Goal: Information Seeking & Learning: Learn about a topic

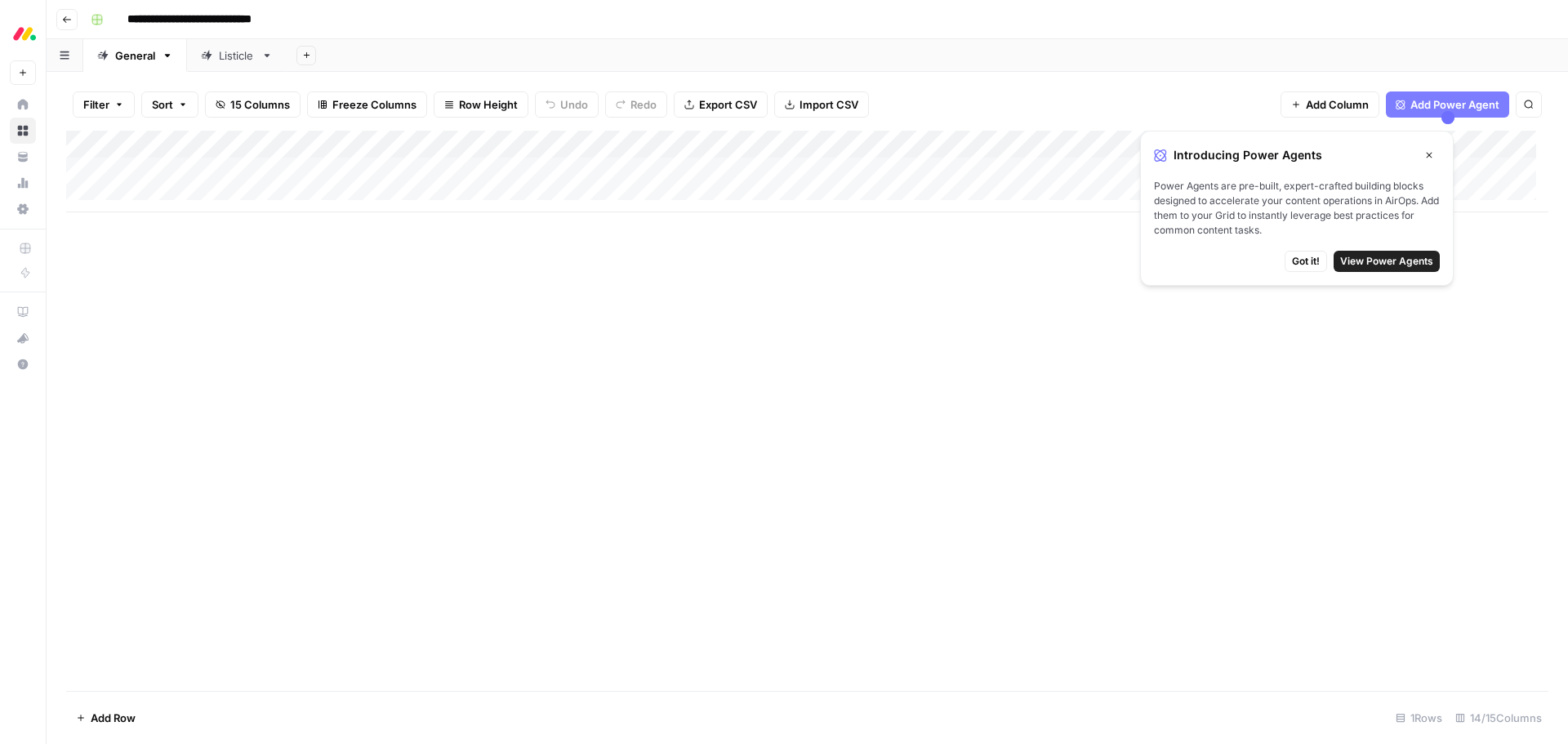
drag, startPoint x: 369, startPoint y: 284, endPoint x: 355, endPoint y: 271, distance: 19.1
click at [369, 284] on div "Add Column" at bounding box center [807, 410] width 1482 height 560
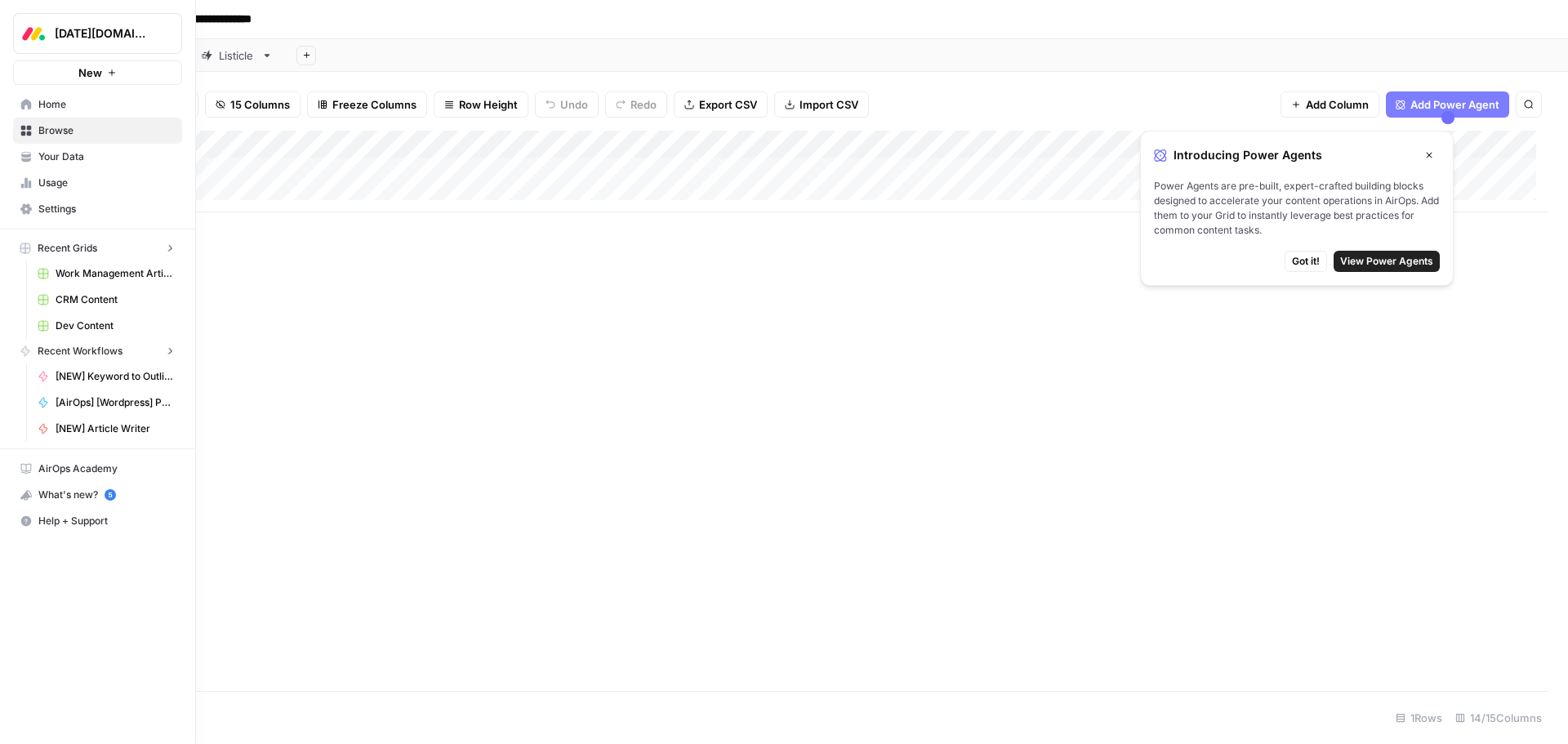
click at [22, 100] on icon at bounding box center [26, 104] width 11 height 11
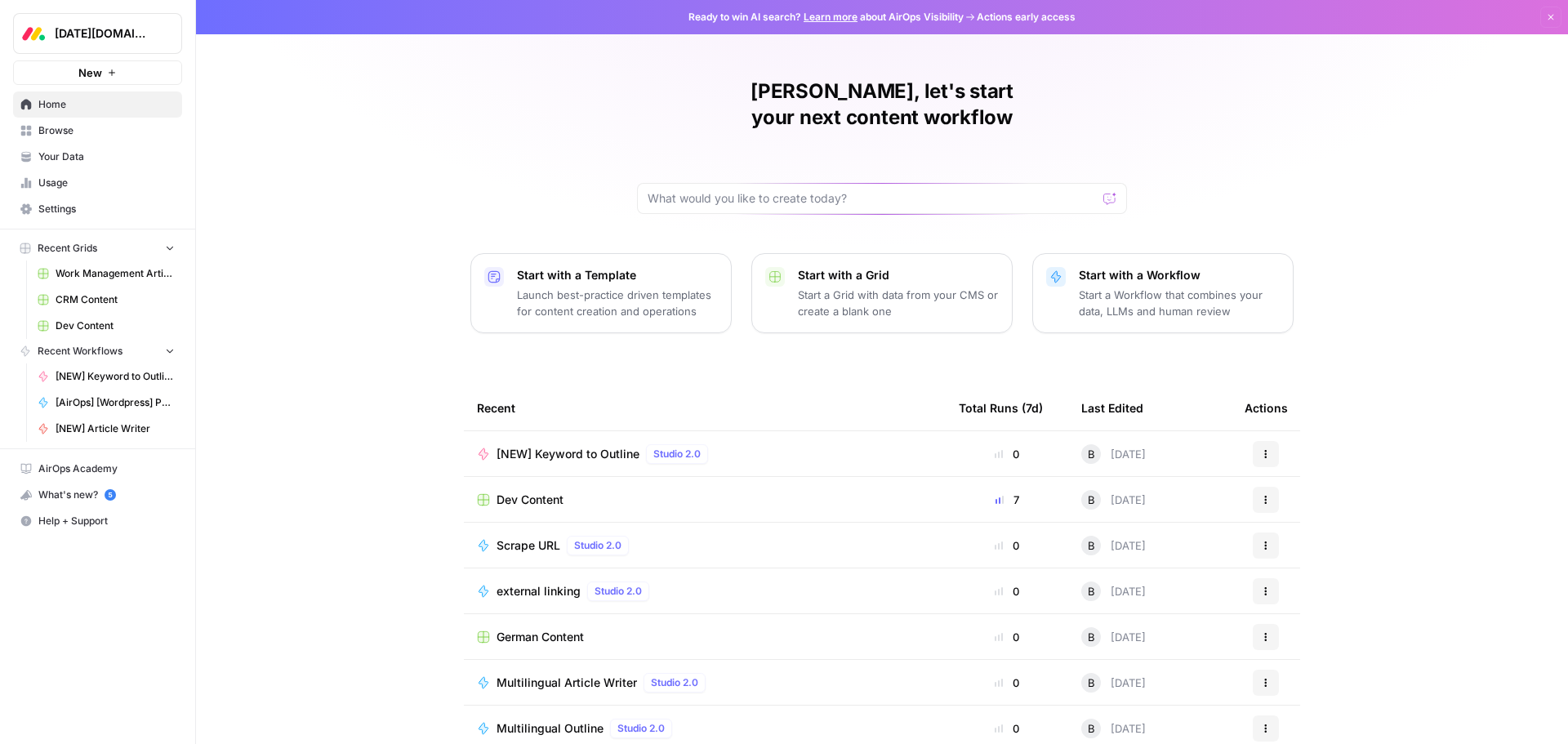
click at [105, 328] on span "Dev Content" at bounding box center [116, 325] width 119 height 15
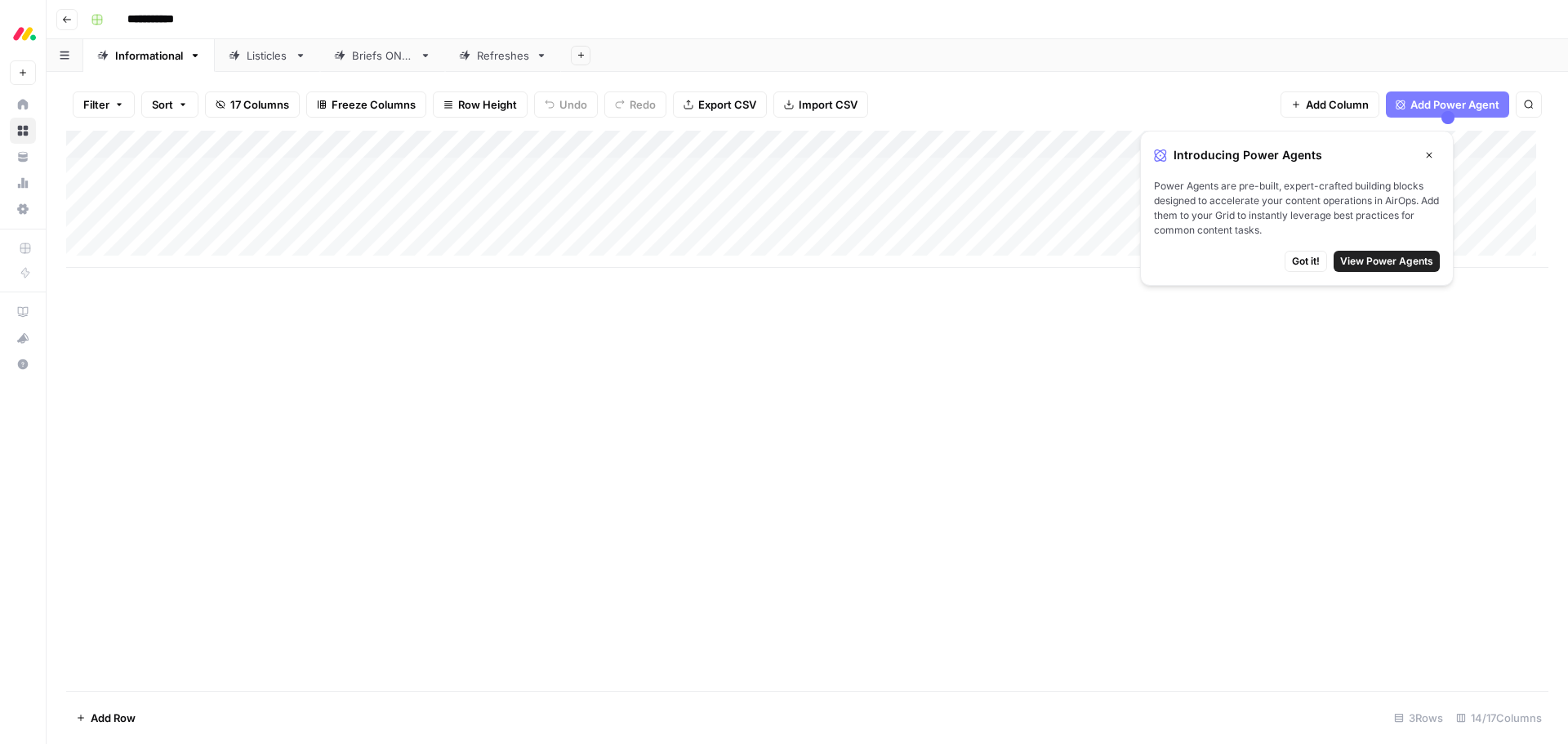
click at [1436, 153] on button "Close" at bounding box center [1429, 155] width 21 height 21
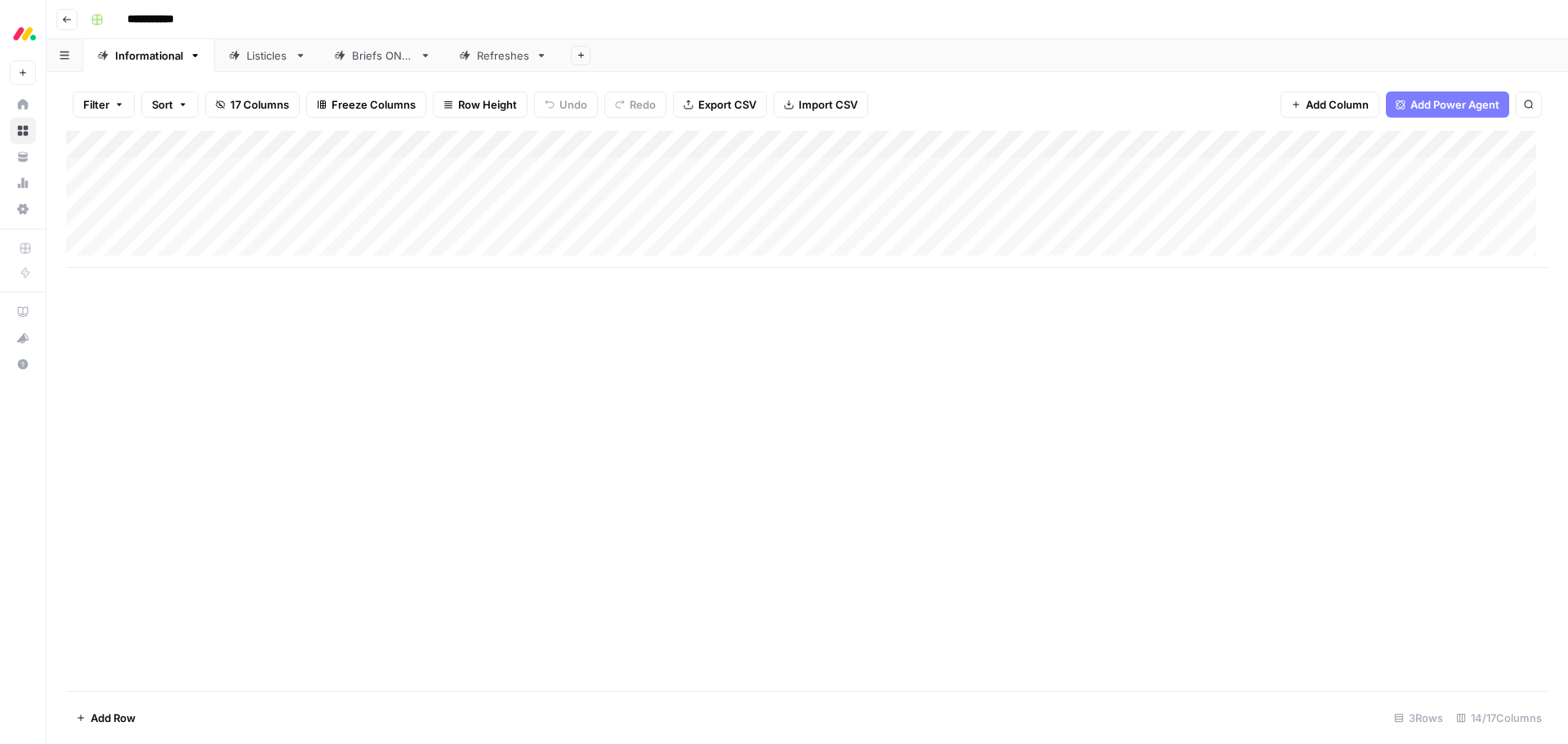
click at [646, 143] on div "Add Column" at bounding box center [807, 199] width 1482 height 137
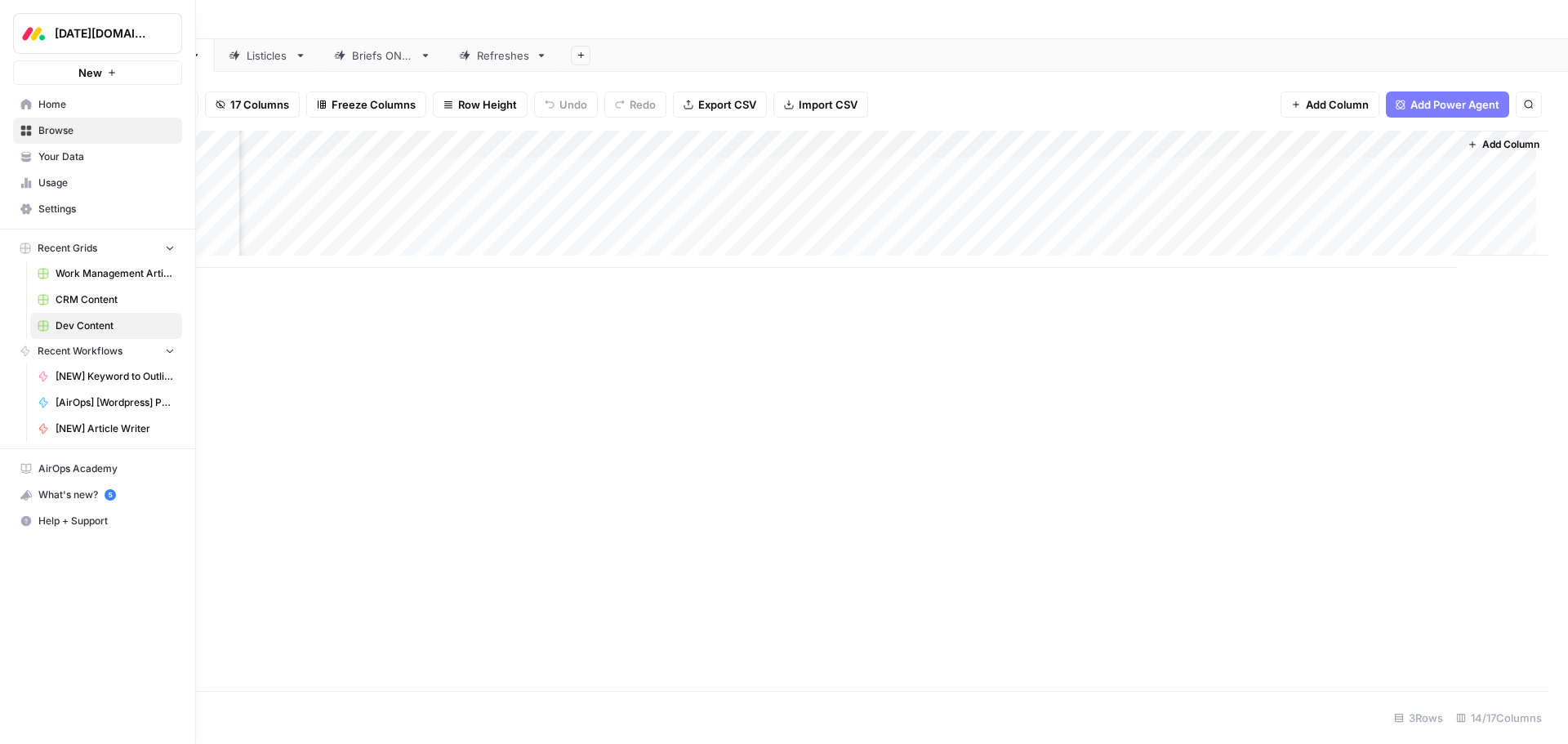
drag, startPoint x: 108, startPoint y: 276, endPoint x: 62, endPoint y: 305, distance: 54.4
click at [108, 276] on span "Work Management Article Grid" at bounding box center [116, 273] width 119 height 15
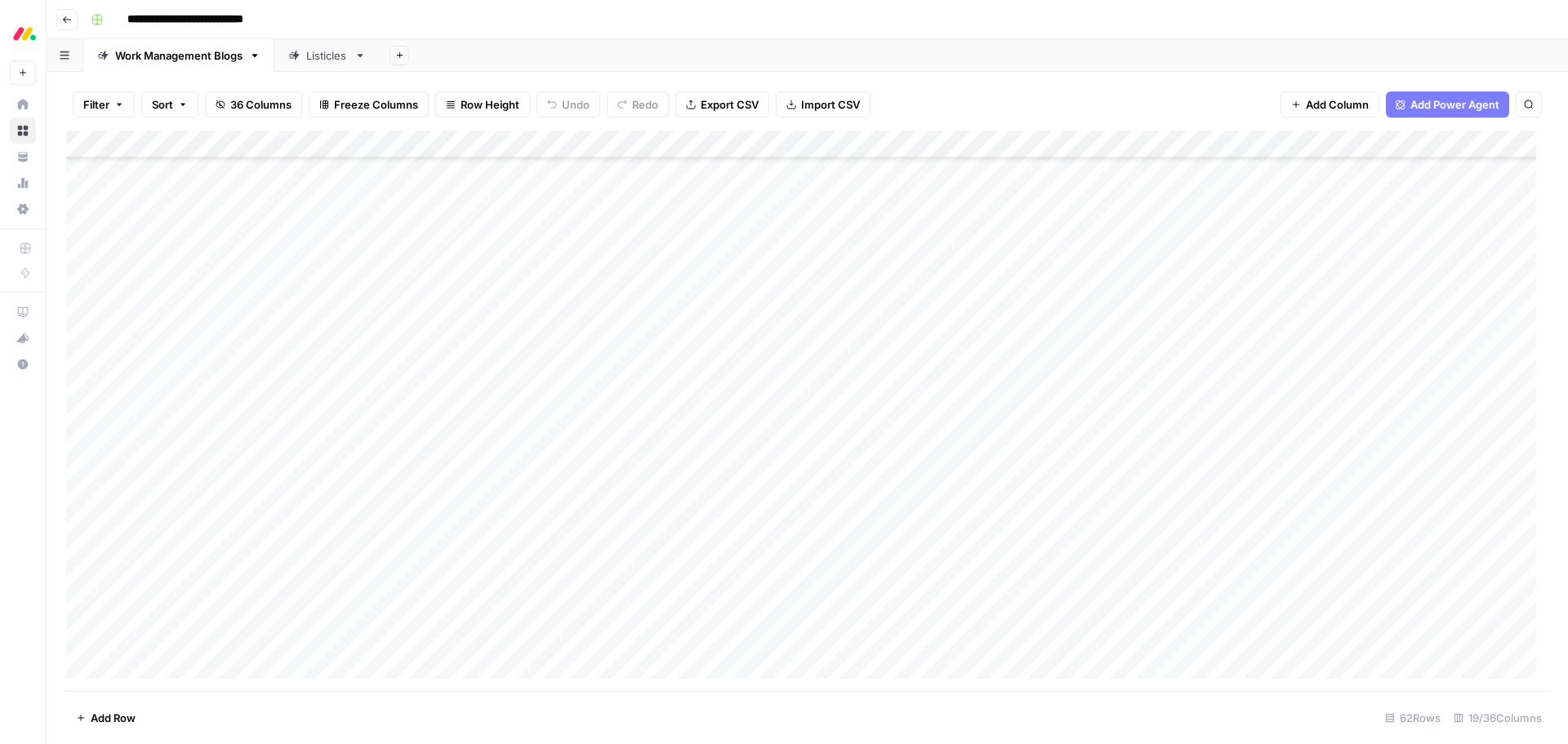
scroll to position [1227, 0]
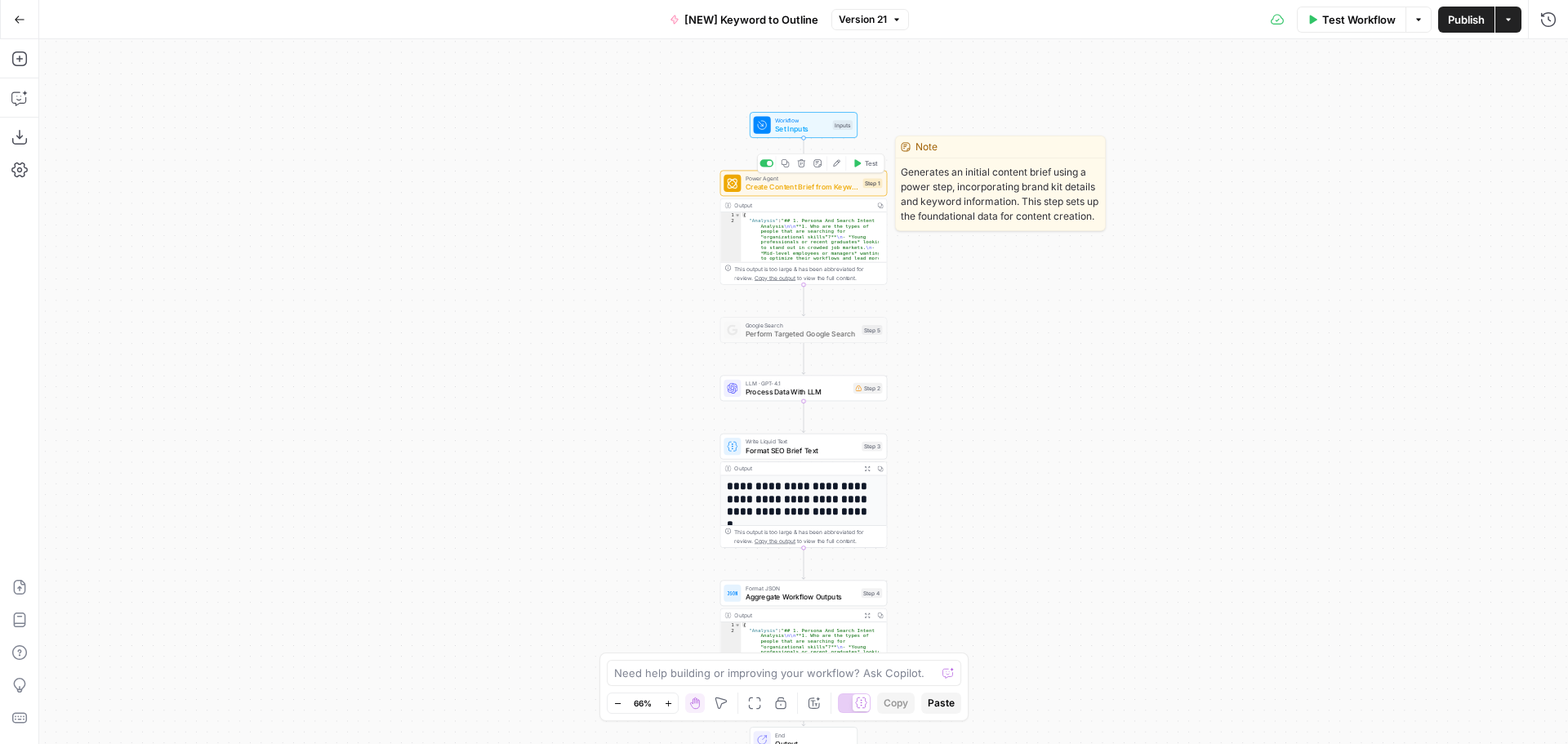
click at [840, 188] on span "Create Content Brief from Keyword - Fork" at bounding box center [802, 186] width 114 height 10
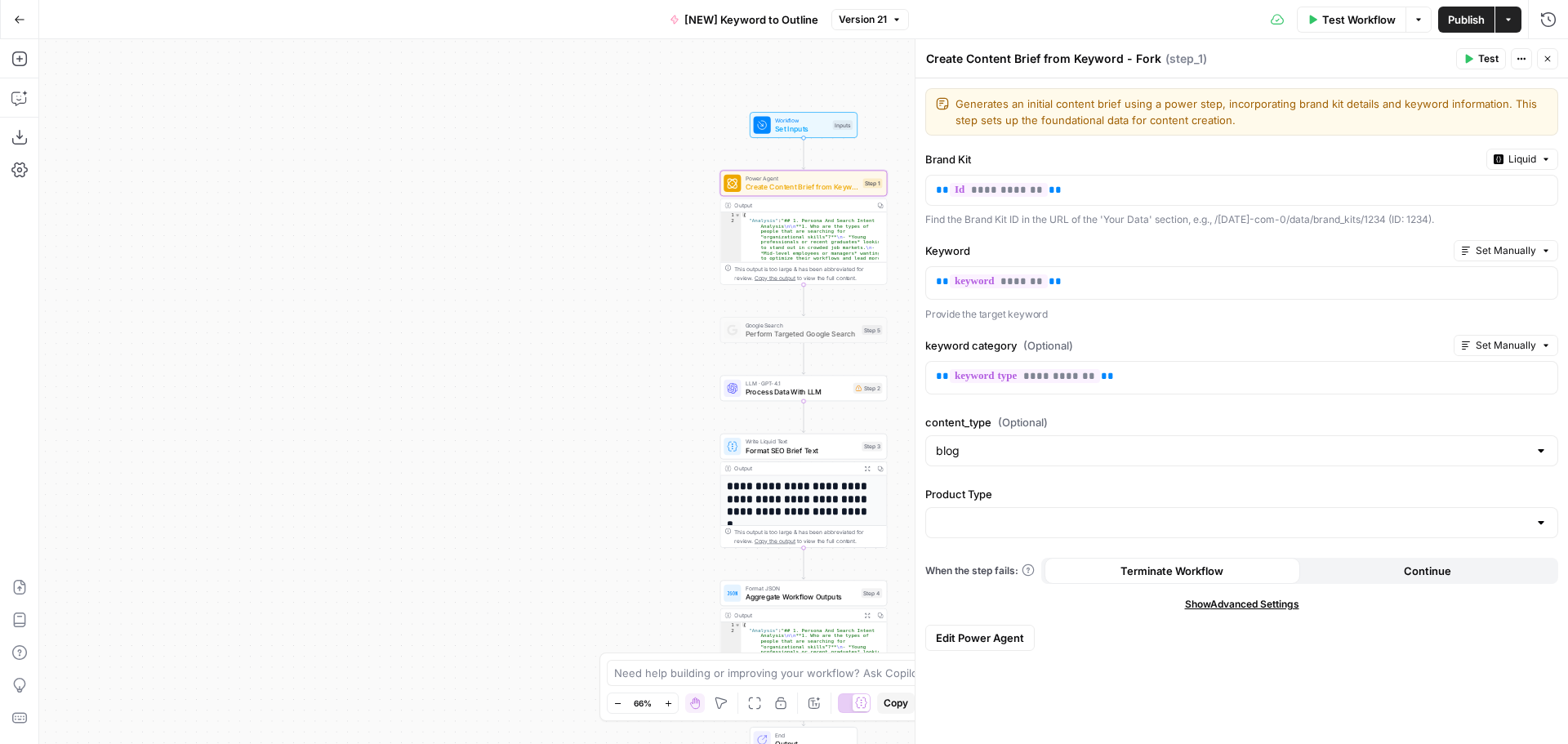
drag, startPoint x: 1010, startPoint y: 642, endPoint x: 961, endPoint y: 648, distance: 49.4
click at [961, 648] on button "Edit Power Agent" at bounding box center [979, 638] width 109 height 26
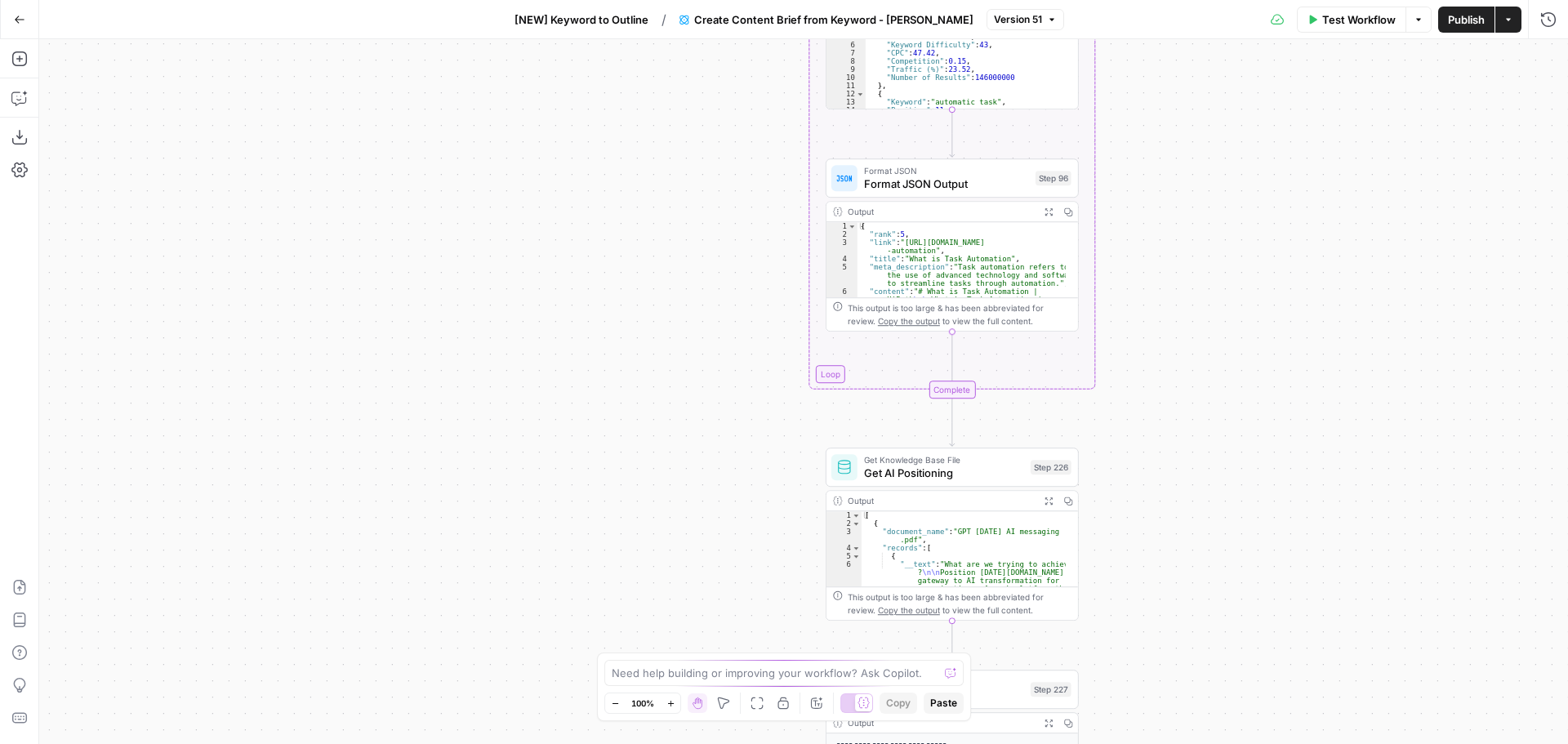
drag, startPoint x: 764, startPoint y: 451, endPoint x: 764, endPoint y: 474, distance: 23.0
click at [764, 474] on div "true false true false Workflow Set Inputs Inputs Run Code · Python Get this yea…" at bounding box center [803, 392] width 1529 height 705
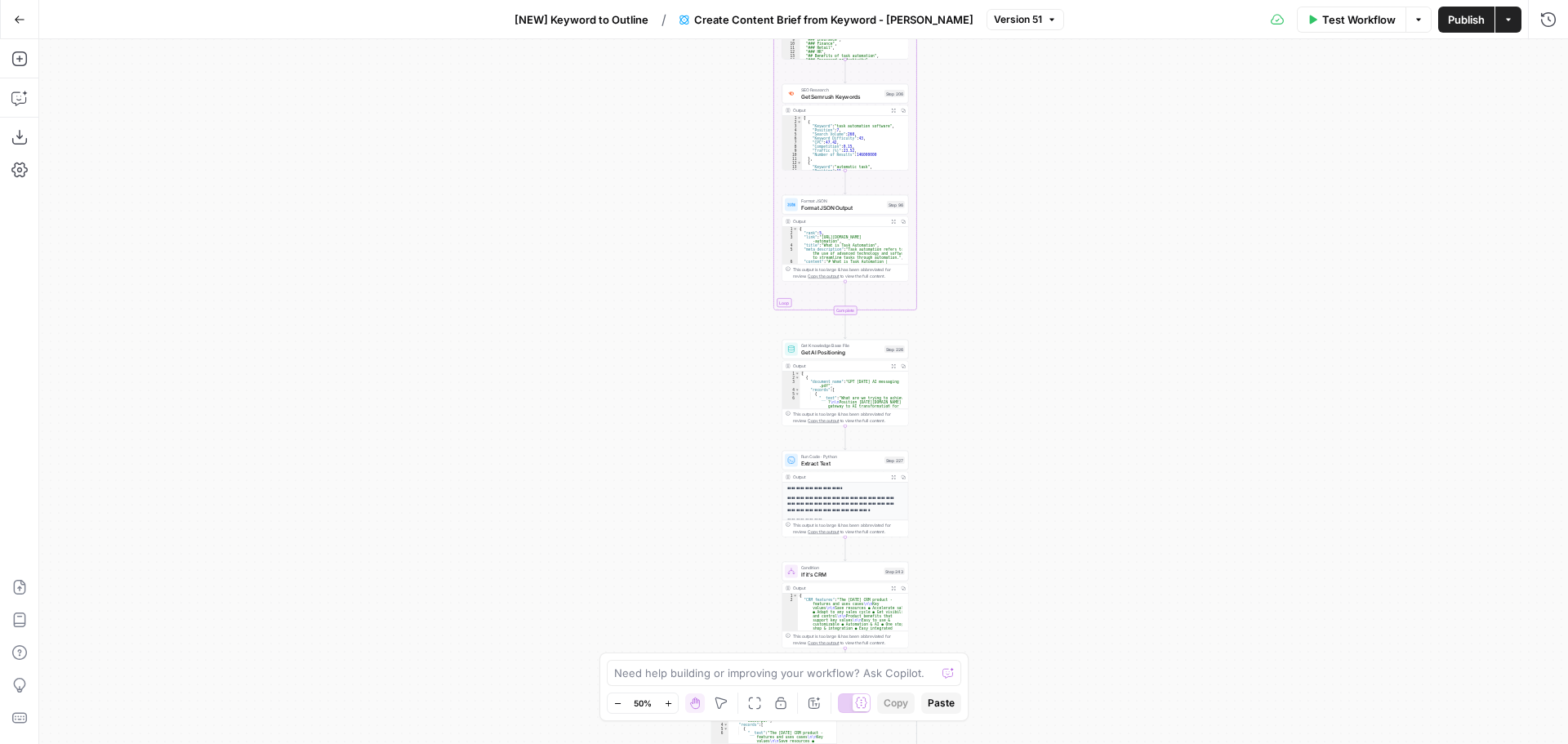
click at [830, 488] on p "**********" at bounding box center [842, 489] width 110 height 6
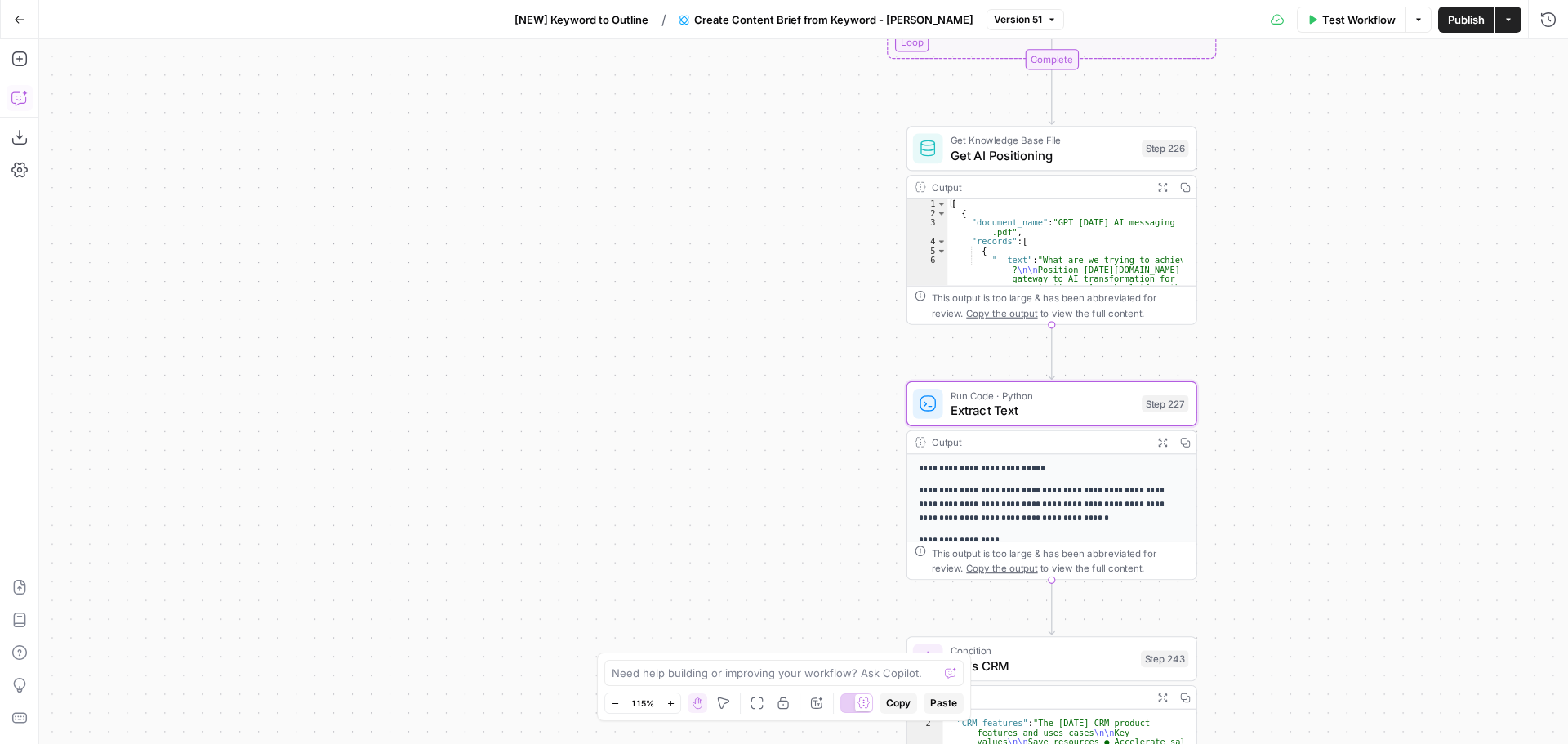
click at [10, 95] on button "Copilot" at bounding box center [20, 98] width 26 height 26
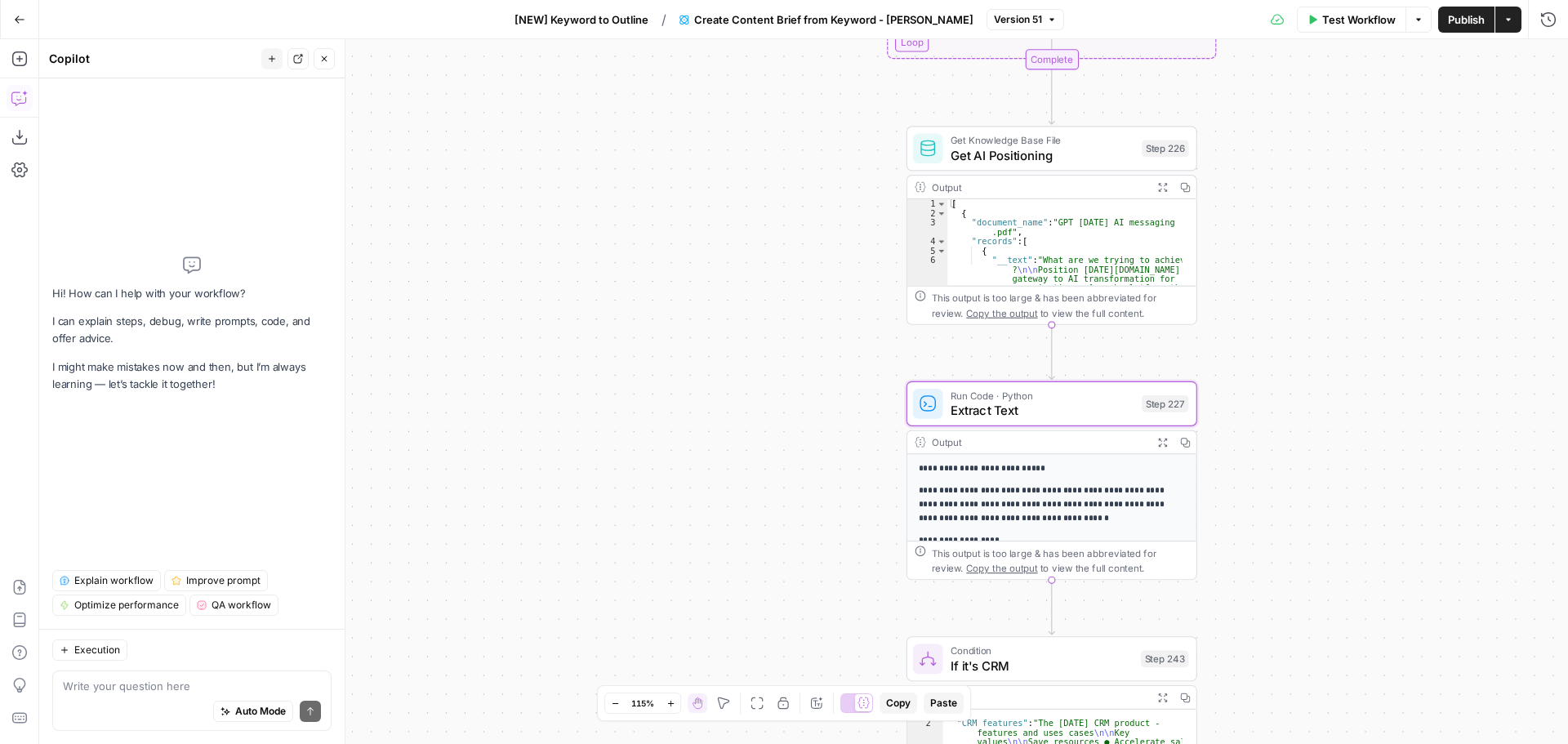
click at [194, 697] on div "Auto Mode Send" at bounding box center [191, 711] width 258 height 36
type textarea "hey is the output of step 227 used anywhere?"
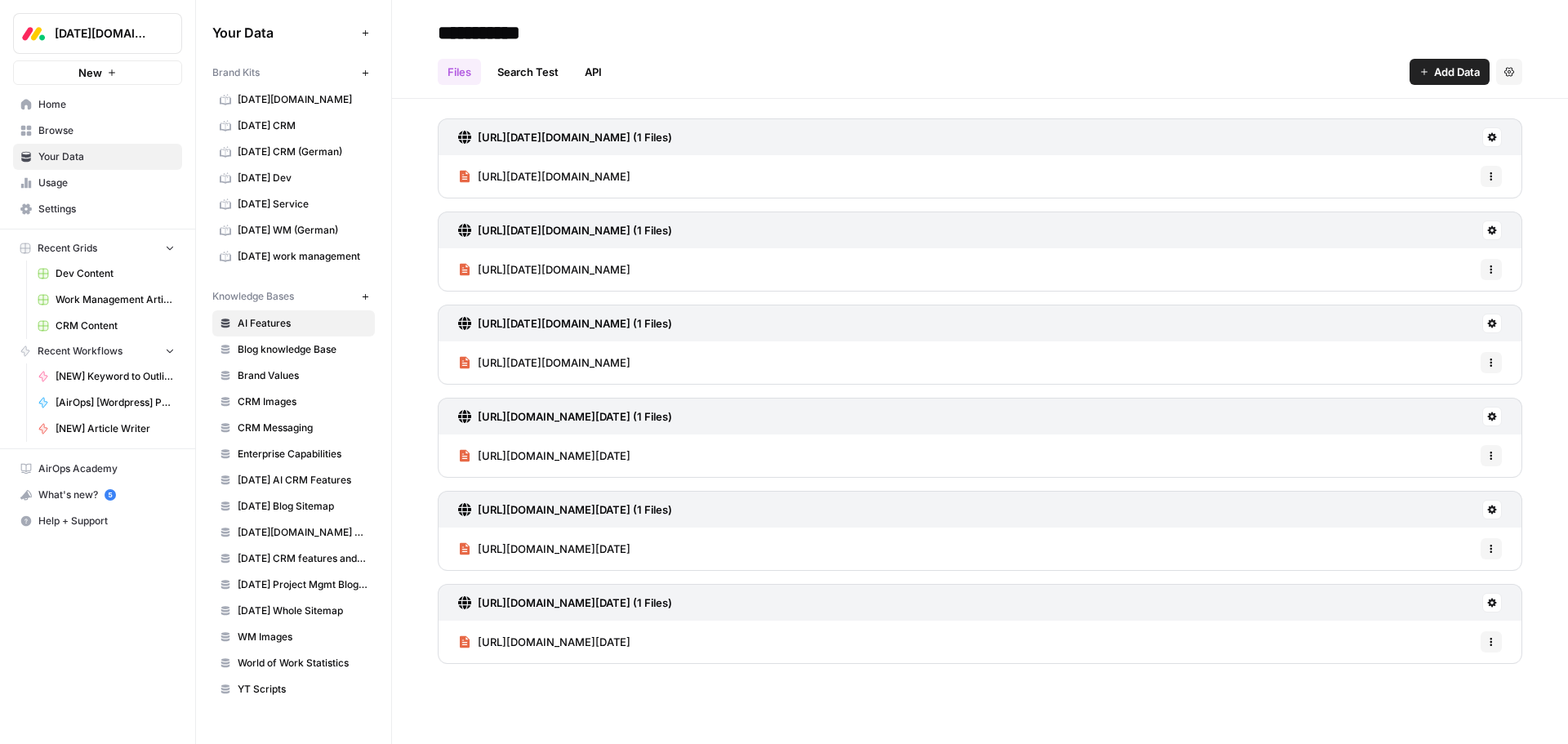
click at [290, 407] on span "CRM Images" at bounding box center [302, 402] width 130 height 15
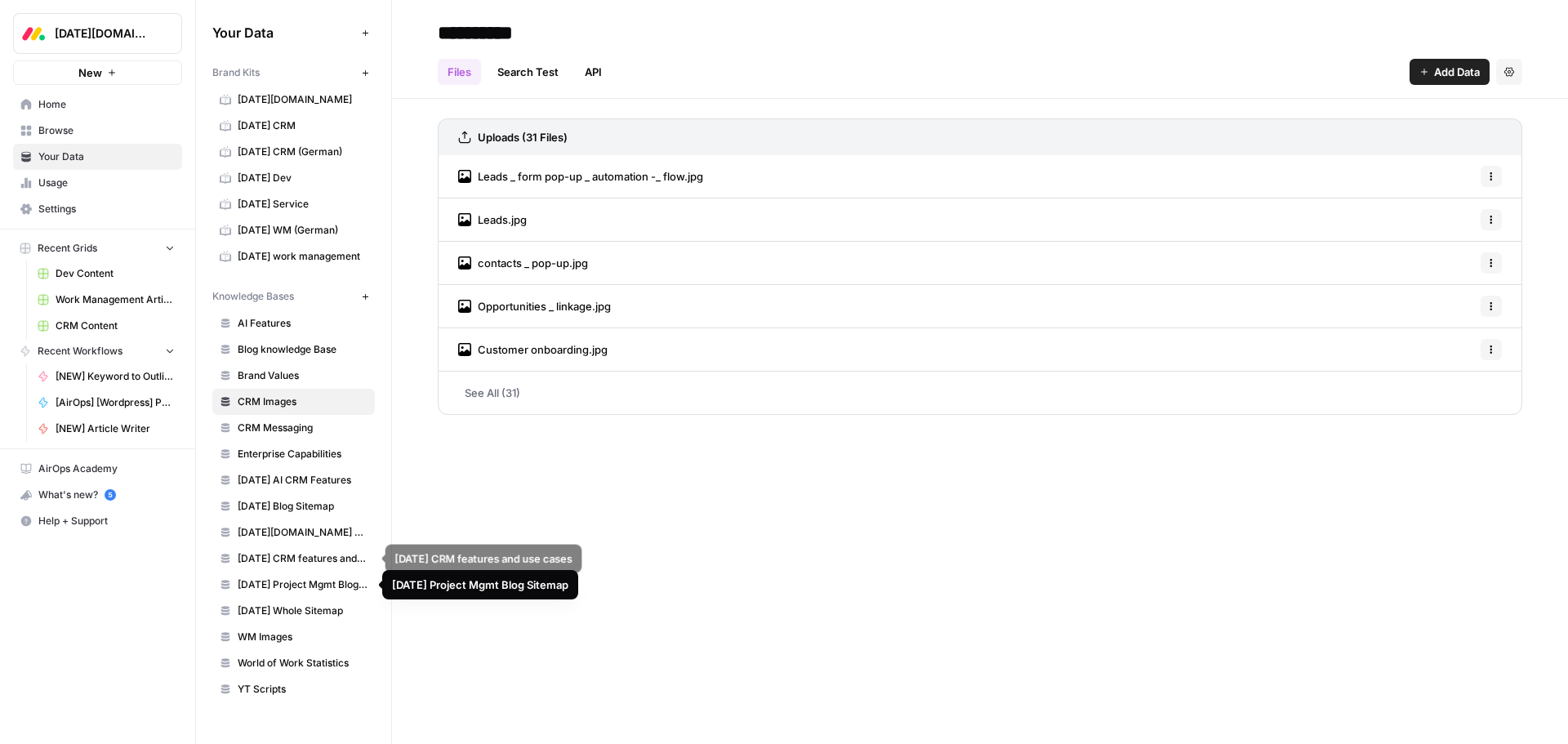
click at [285, 565] on span "[DATE] CRM features and use cases" at bounding box center [302, 558] width 130 height 15
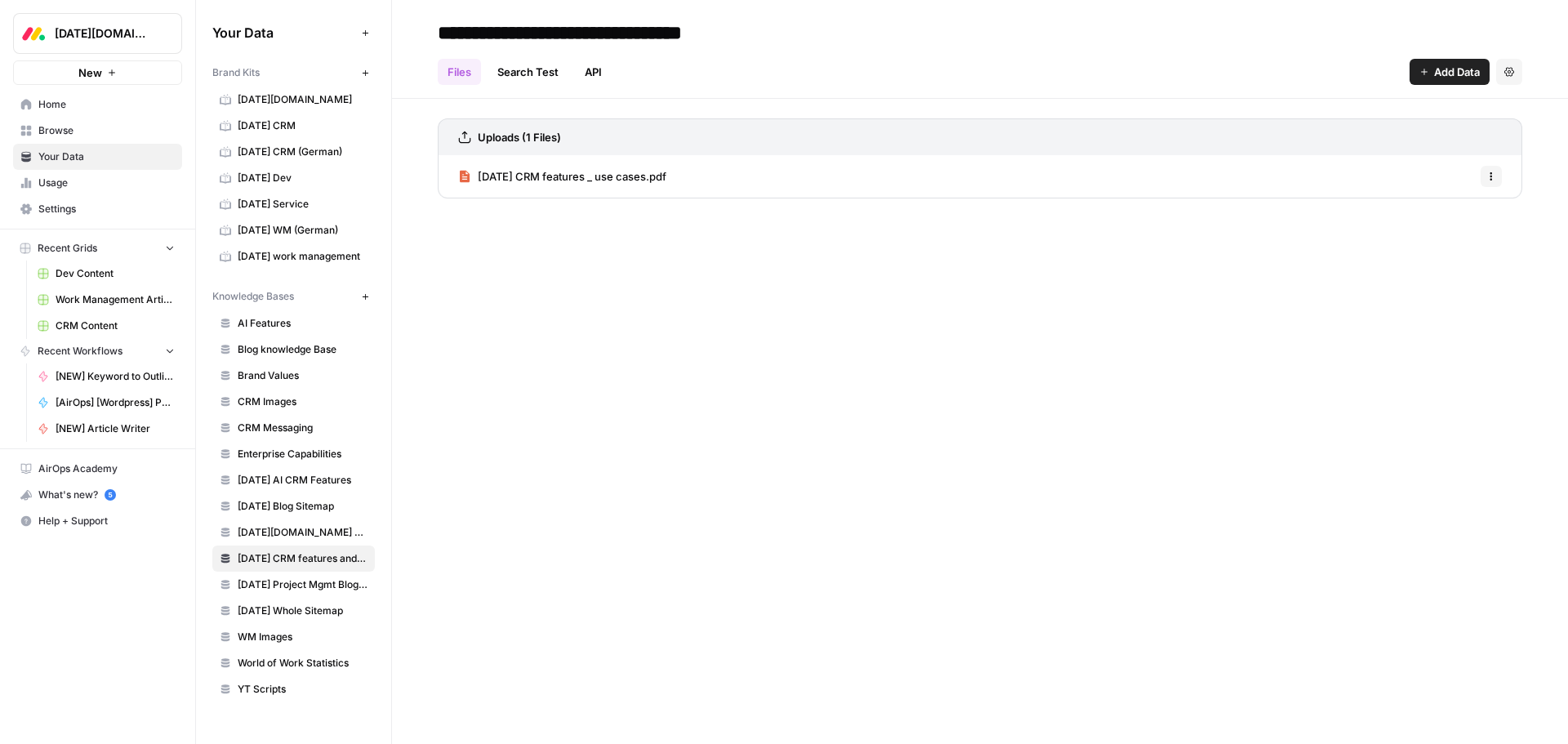
click at [641, 179] on span "monday CRM features _ use cases.pdf" at bounding box center [572, 176] width 188 height 17
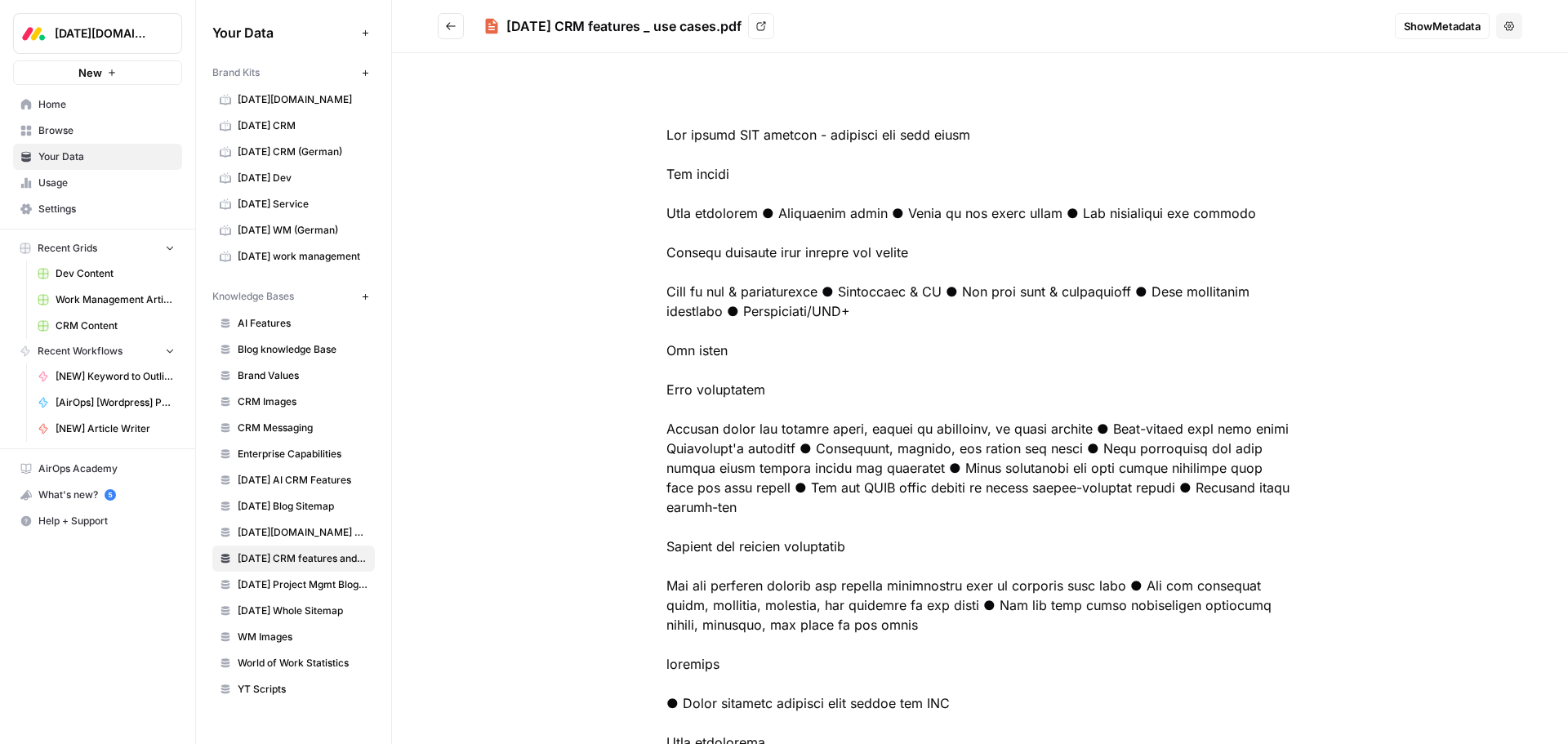
click at [329, 491] on link "Monday AI CRM Features" at bounding box center [294, 480] width 162 height 26
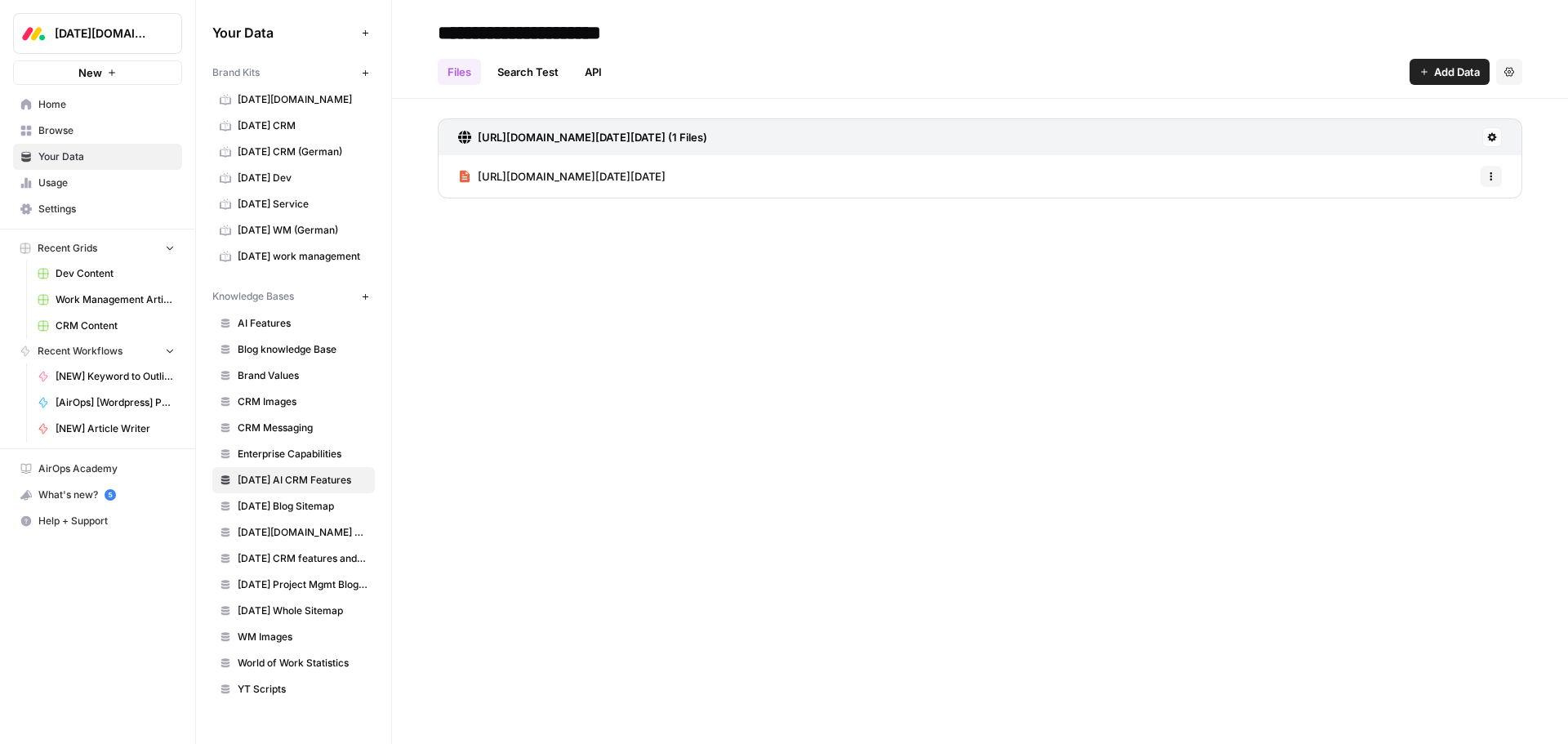
click at [666, 173] on span "https://support.monday.com/hc/en-us/articles/25548698480914-Using-AI-with-monda…" at bounding box center [571, 176] width 187 height 17
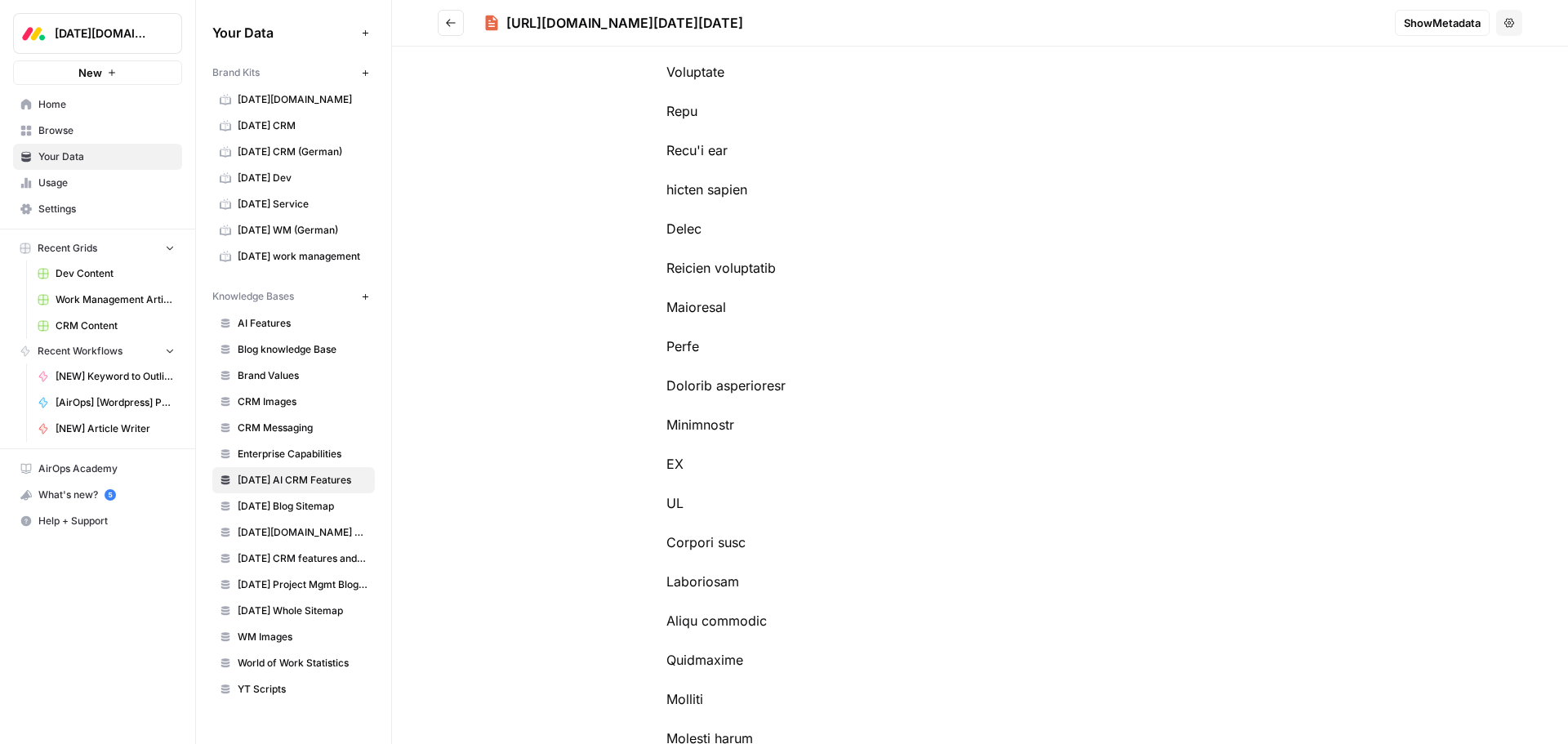
scroll to position [8408, 0]
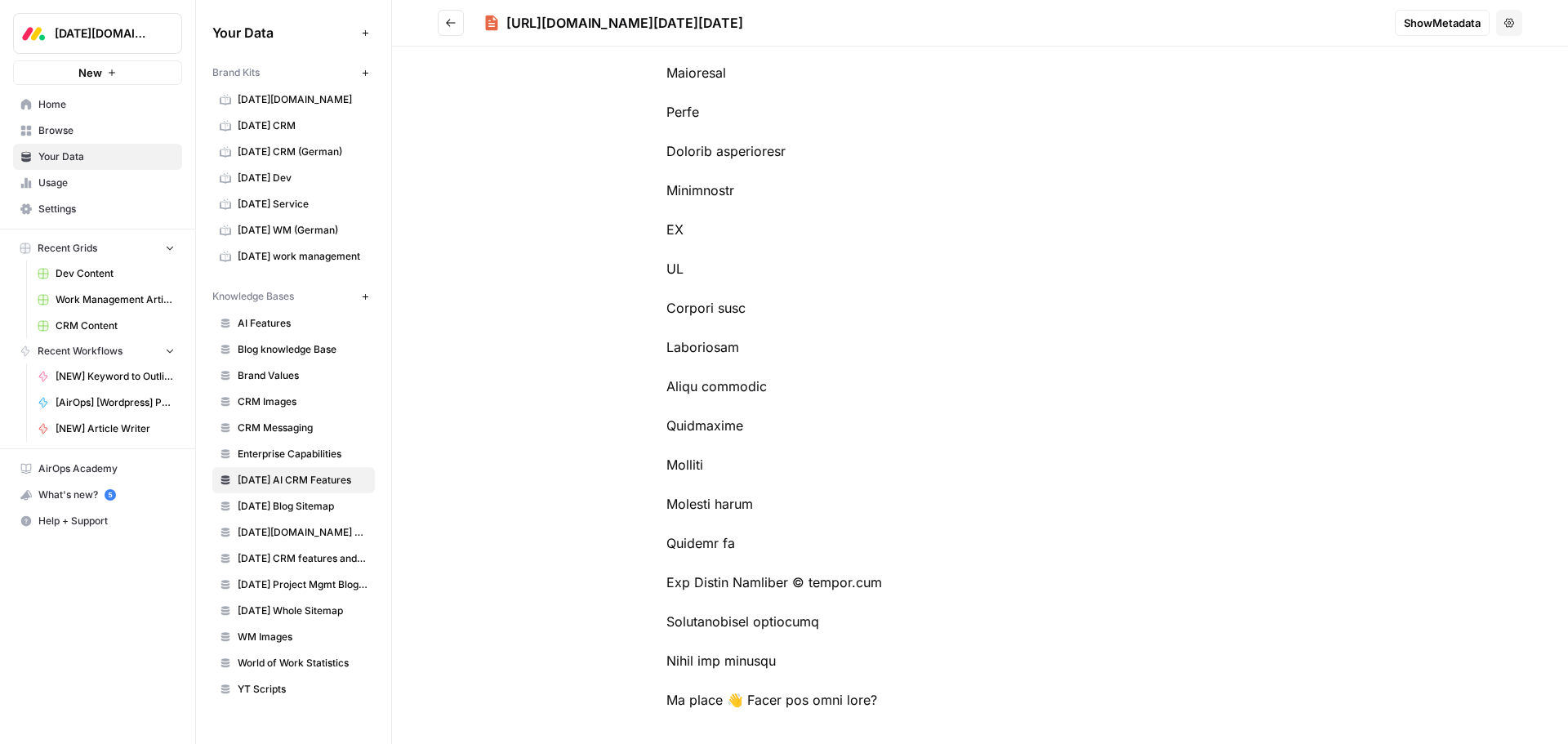
click at [456, 20] on icon "Go back" at bounding box center [451, 22] width 11 height 11
